Goal: Transaction & Acquisition: Purchase product/service

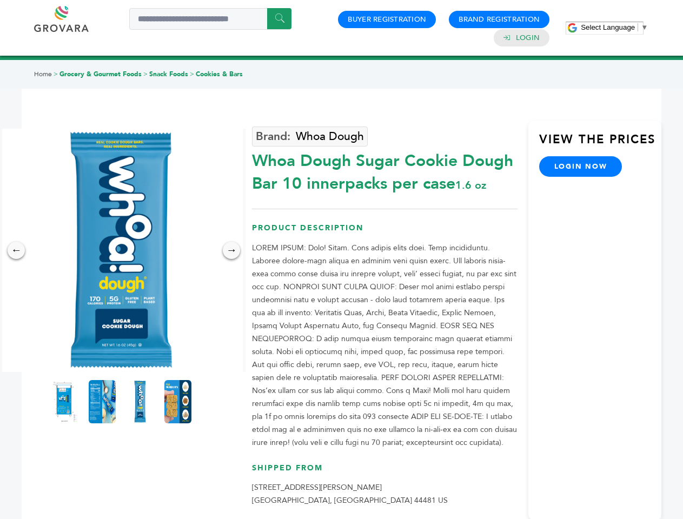
click at [614, 27] on span "Select Language" at bounding box center [608, 27] width 54 height 8
click at [121, 250] on img at bounding box center [120, 250] width 243 height 243
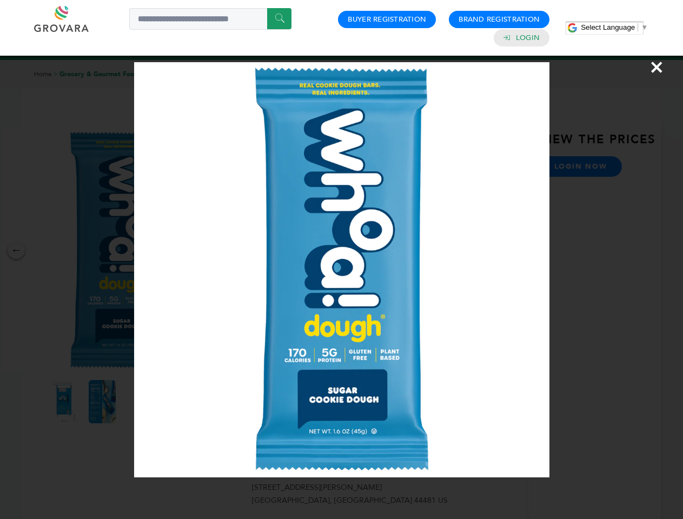
click at [16, 250] on div "×" at bounding box center [341, 259] width 683 height 519
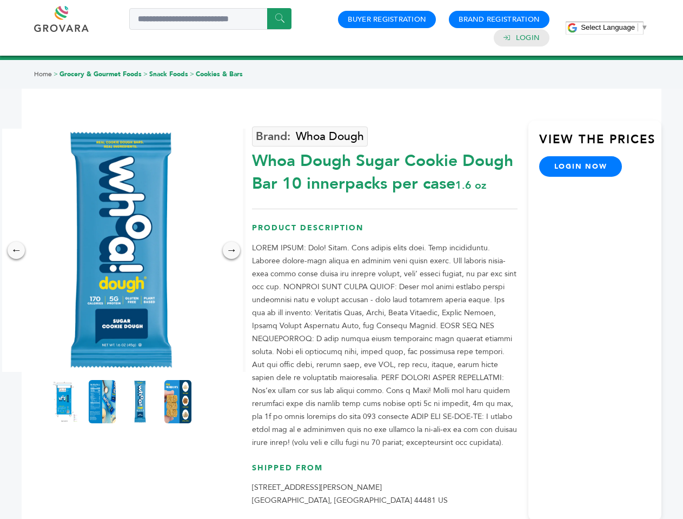
click at [231, 250] on div "→" at bounding box center [231, 250] width 17 height 17
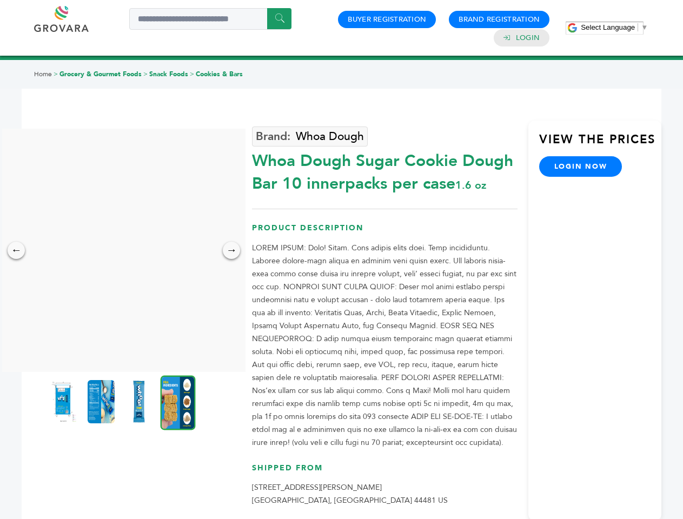
click at [64, 402] on img at bounding box center [63, 401] width 27 height 43
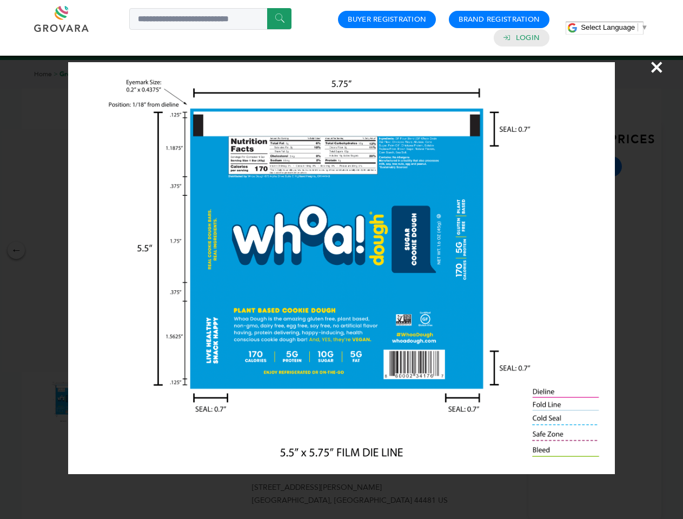
click at [102, 402] on div "×" at bounding box center [341, 259] width 683 height 519
click at [140, 402] on img at bounding box center [138, 401] width 27 height 43
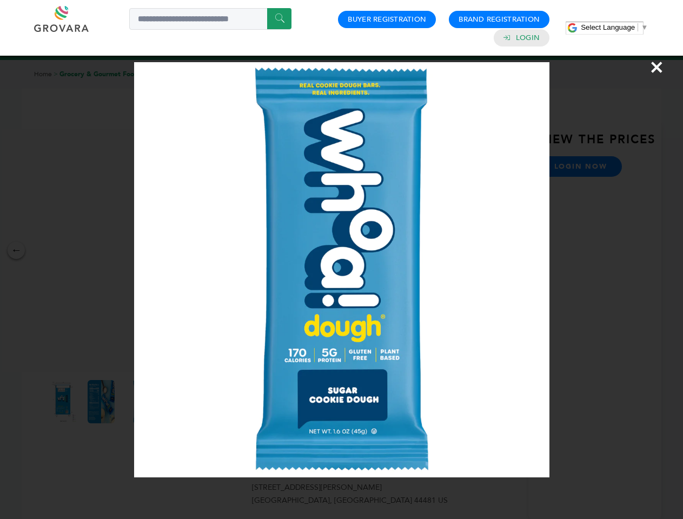
click at [178, 402] on div "×" at bounding box center [341, 259] width 683 height 519
